Goal: Task Accomplishment & Management: Manage account settings

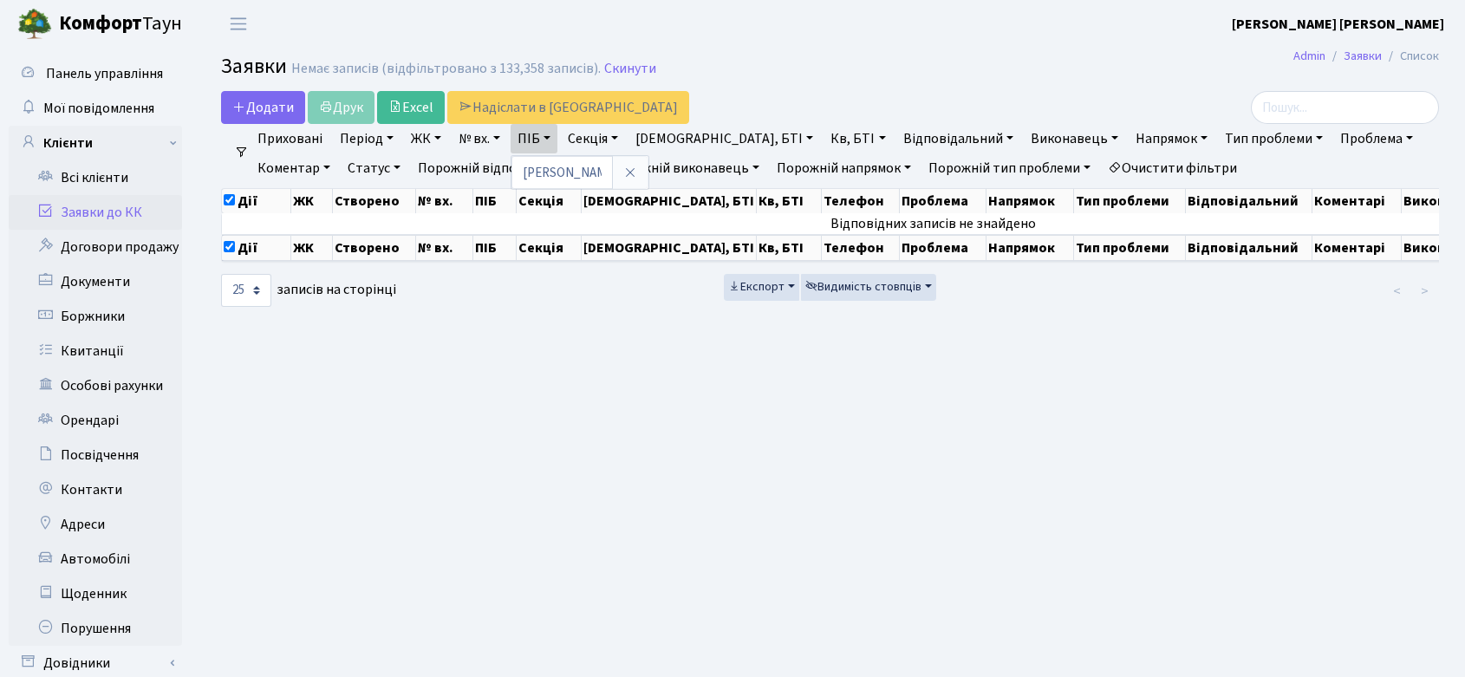
select select "25"
click at [81, 211] on link "Заявки до КК" at bounding box center [95, 212] width 173 height 35
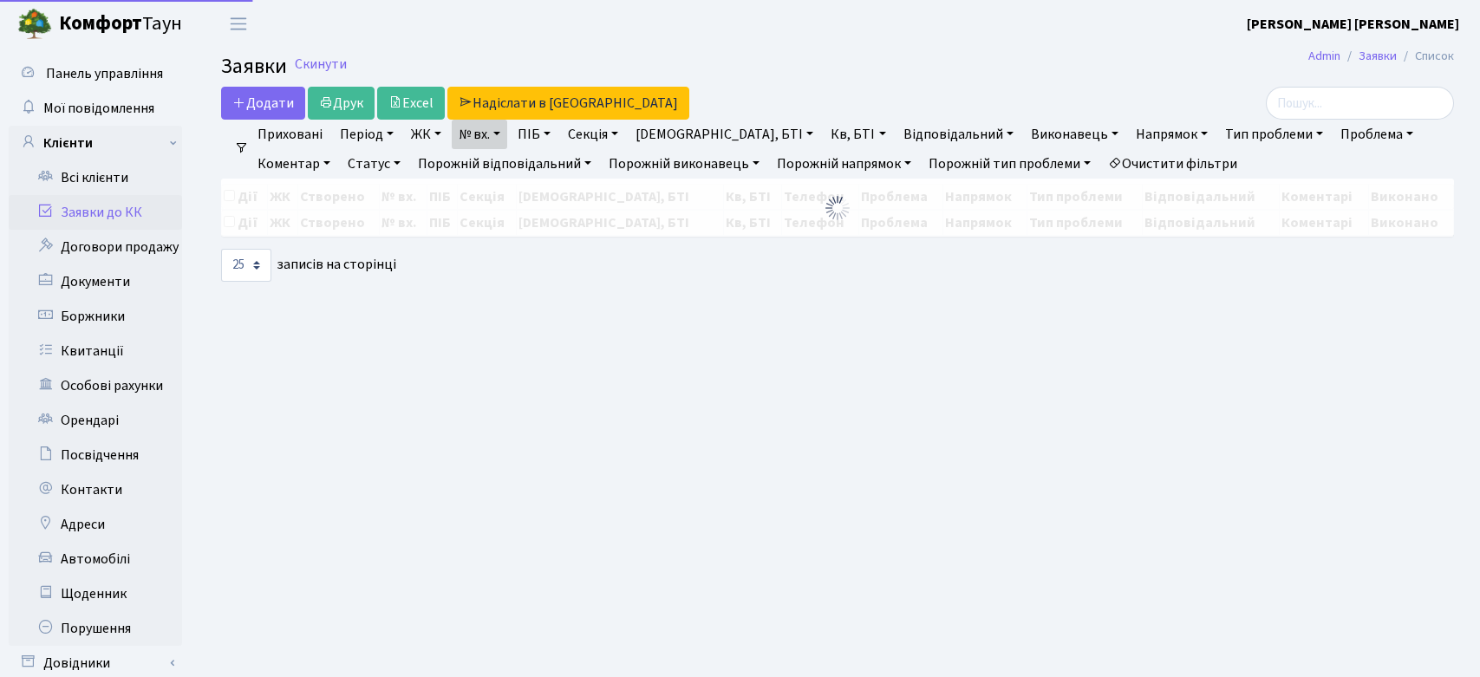
select select "25"
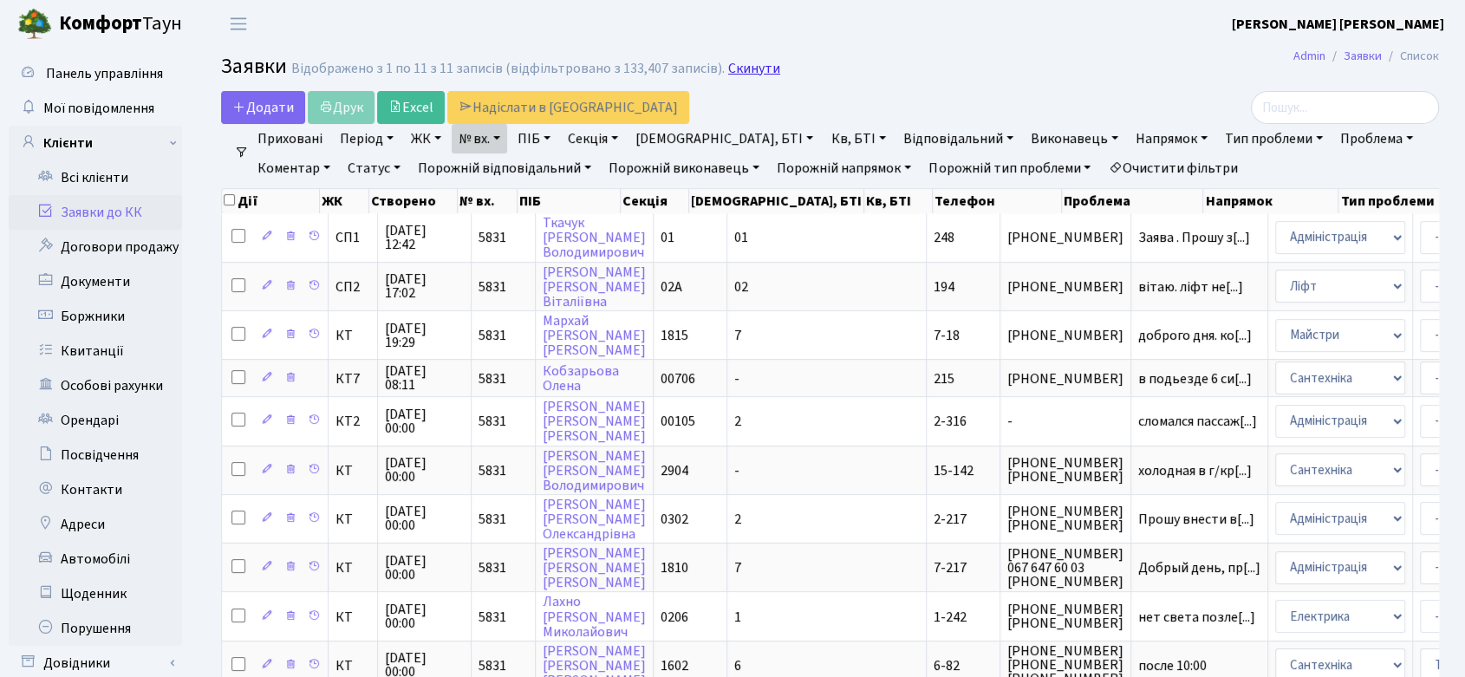
click at [734, 68] on link "Скинути" at bounding box center [754, 69] width 52 height 16
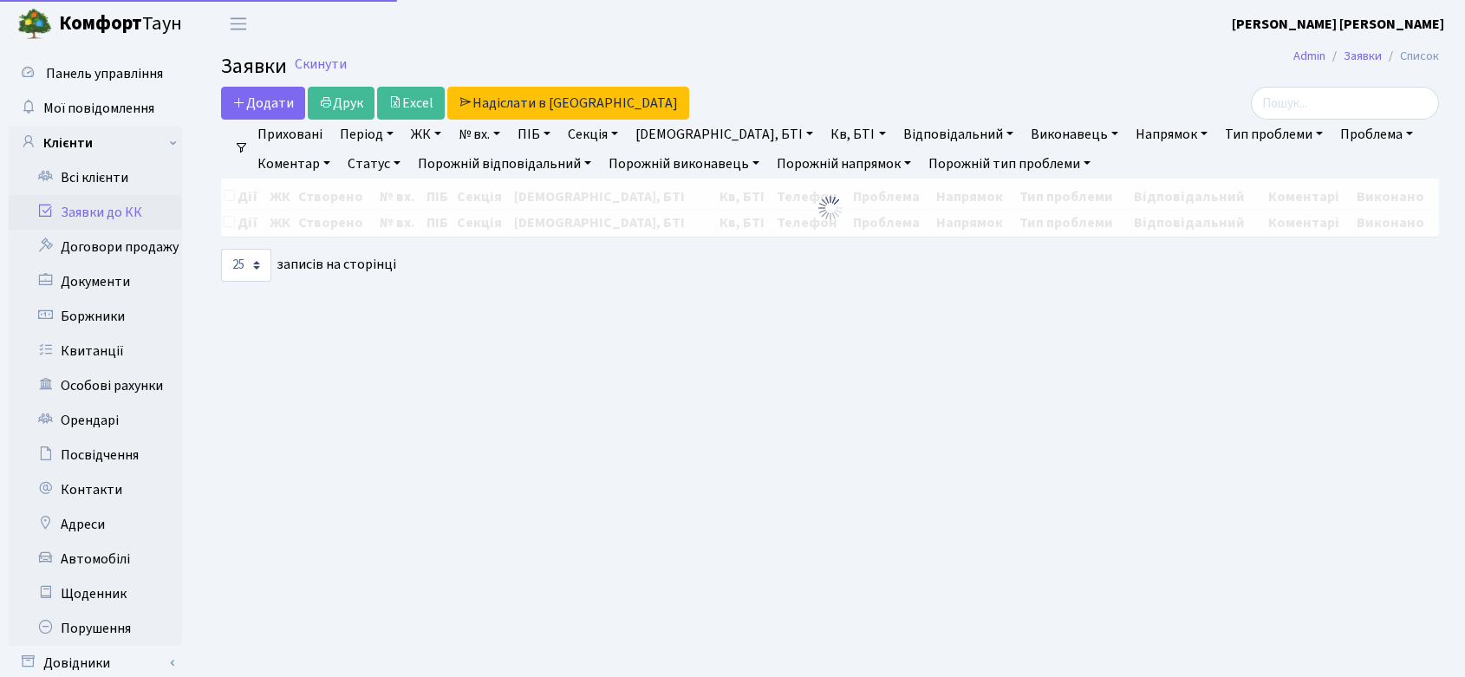
select select "25"
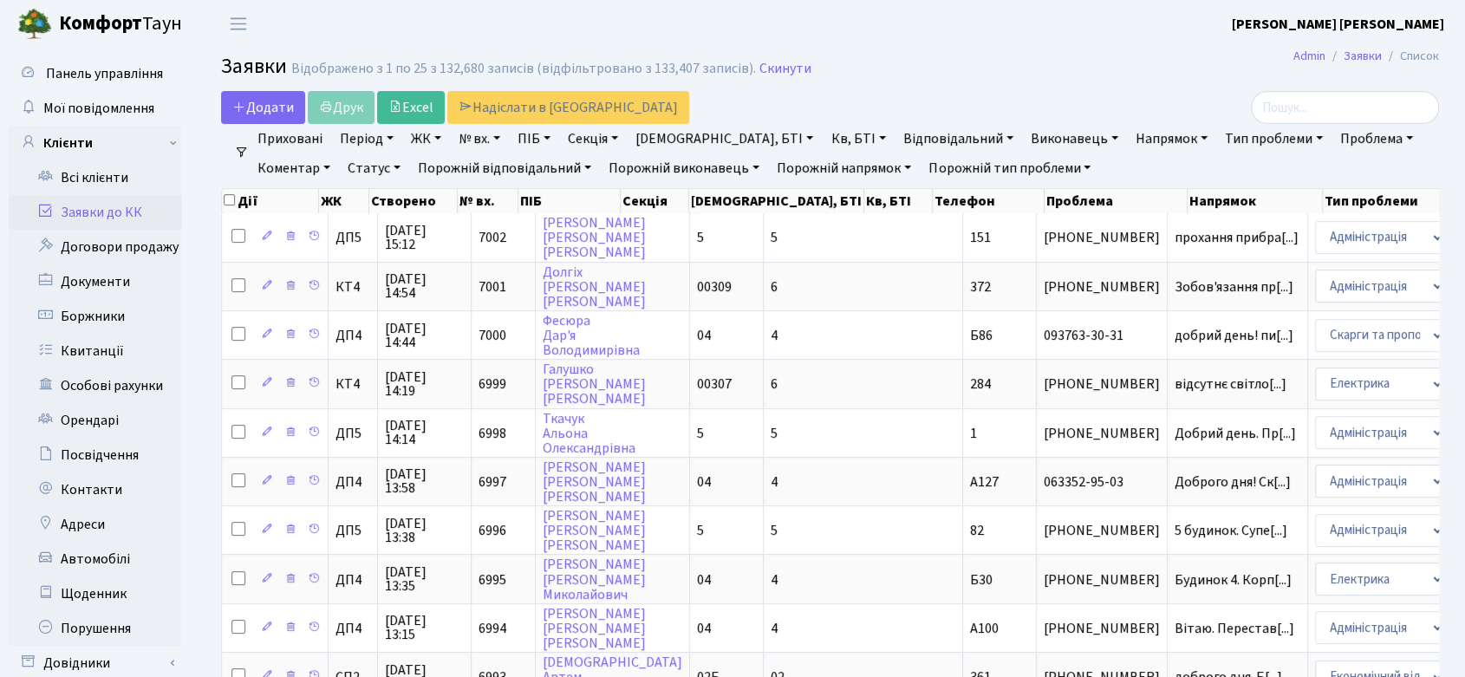
click at [484, 143] on link "№ вх." at bounding box center [479, 138] width 55 height 29
type input "5831"
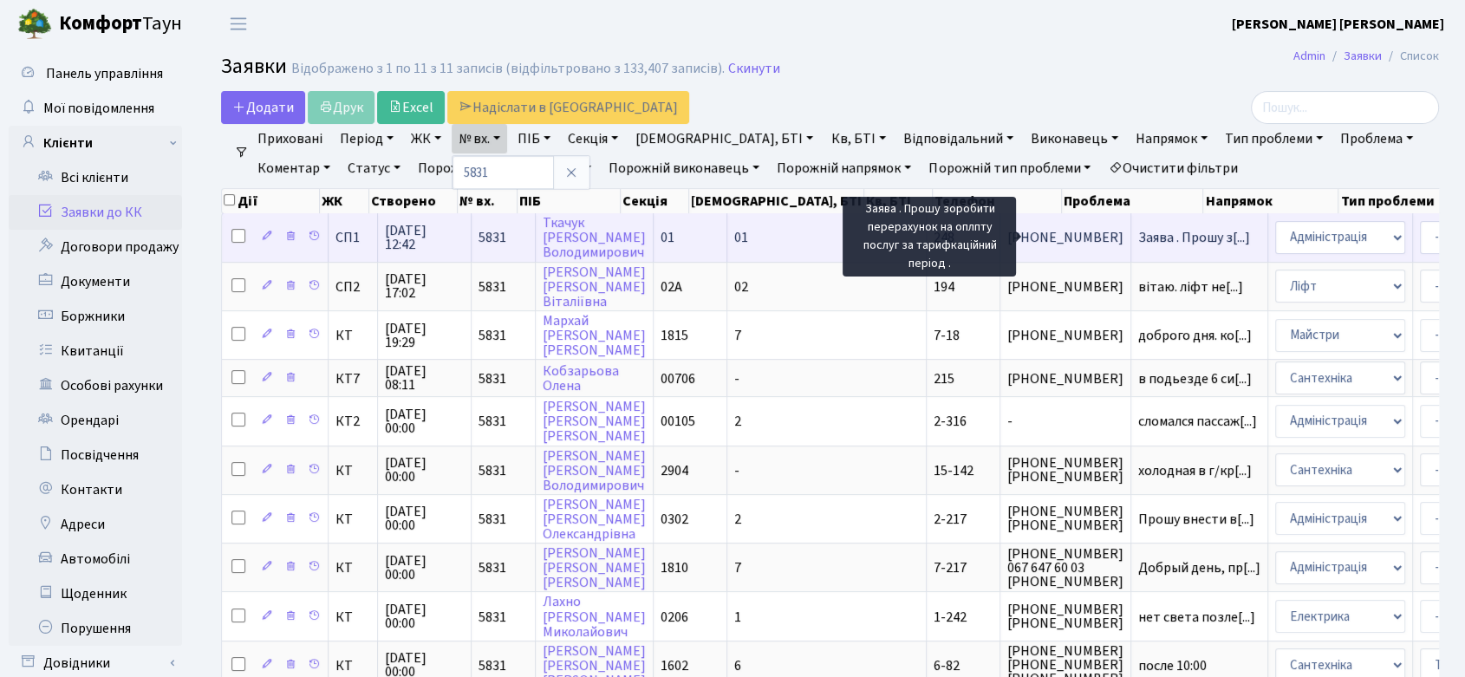
click at [1138, 236] on span "Заява . Прошу з[...]" at bounding box center [1194, 237] width 112 height 19
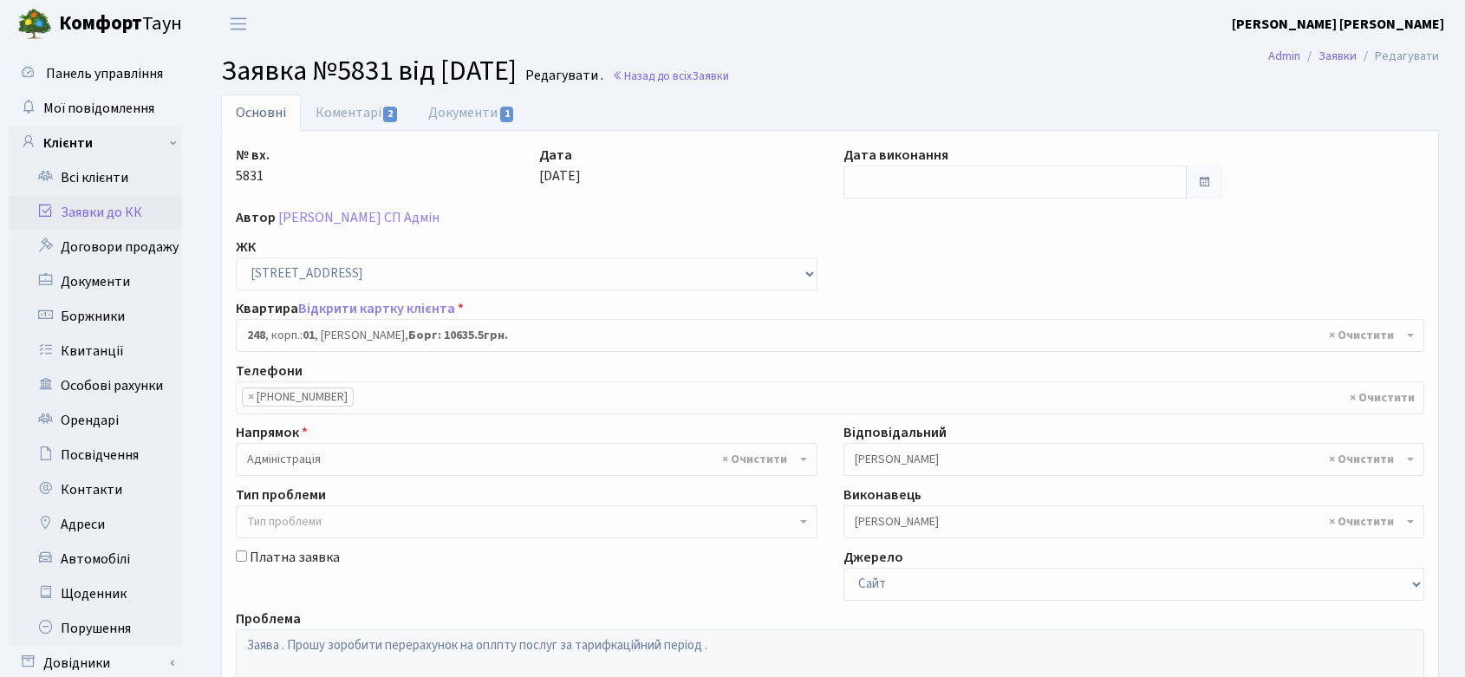
select select "20173"
click at [363, 108] on link "Коментарі 2" at bounding box center [357, 112] width 113 height 36
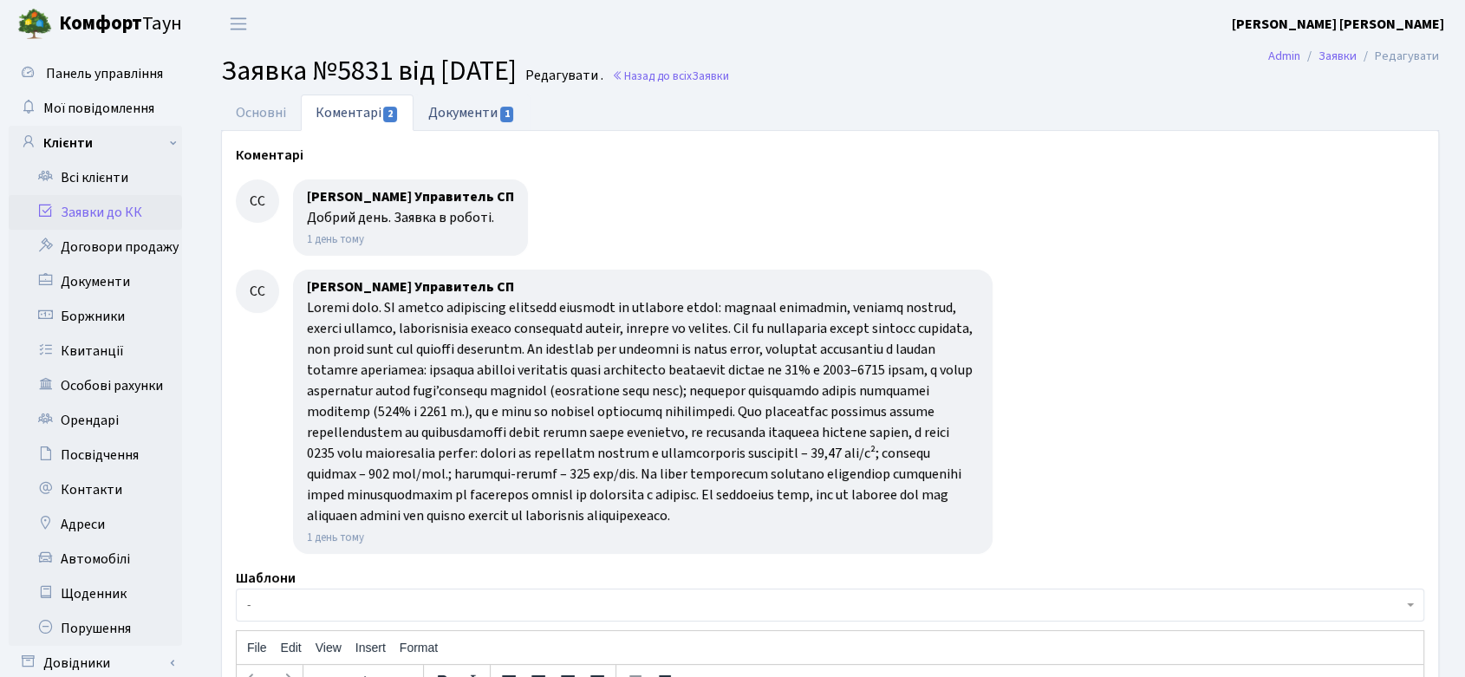
click at [462, 114] on link "Документи 1" at bounding box center [471, 112] width 116 height 36
select select "25"
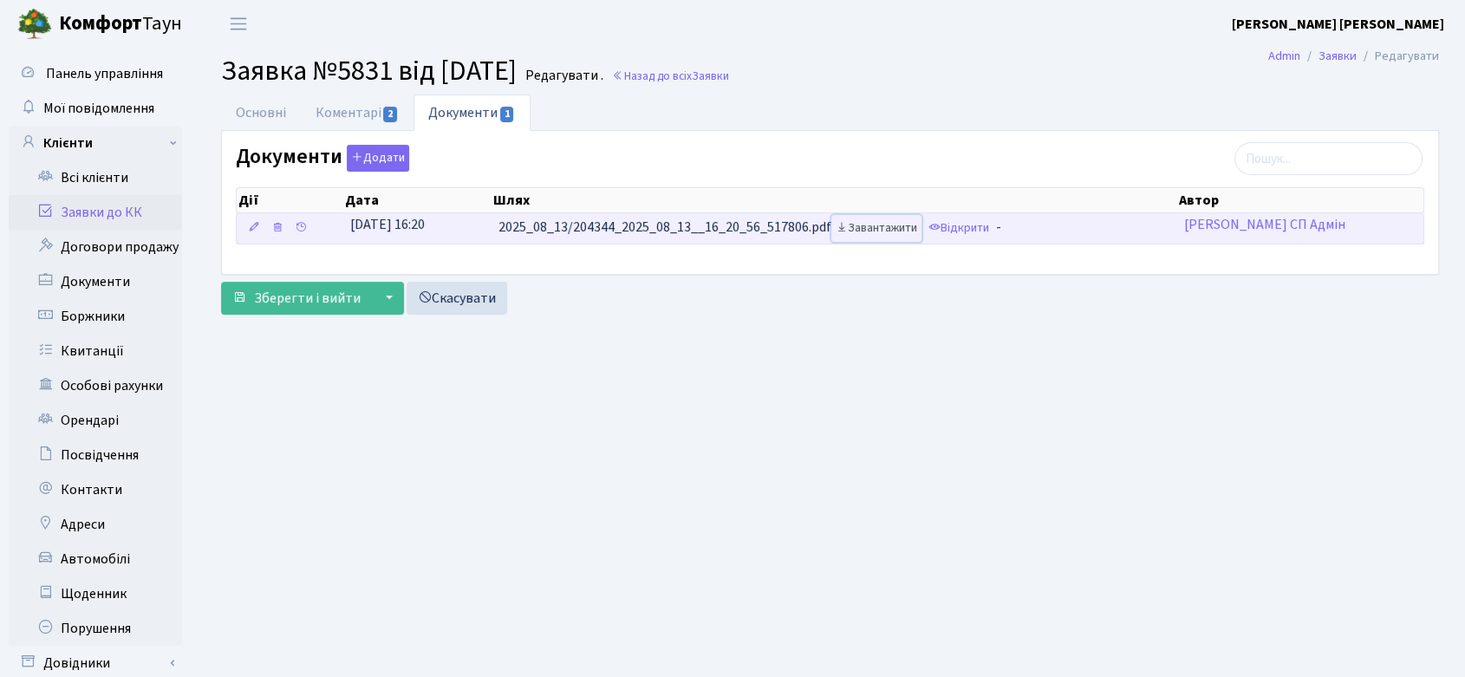
click at [879, 227] on link "Завантажити" at bounding box center [876, 228] width 90 height 27
click at [972, 227] on link "Відкрити" at bounding box center [958, 228] width 69 height 27
